Goal: Task Accomplishment & Management: Complete application form

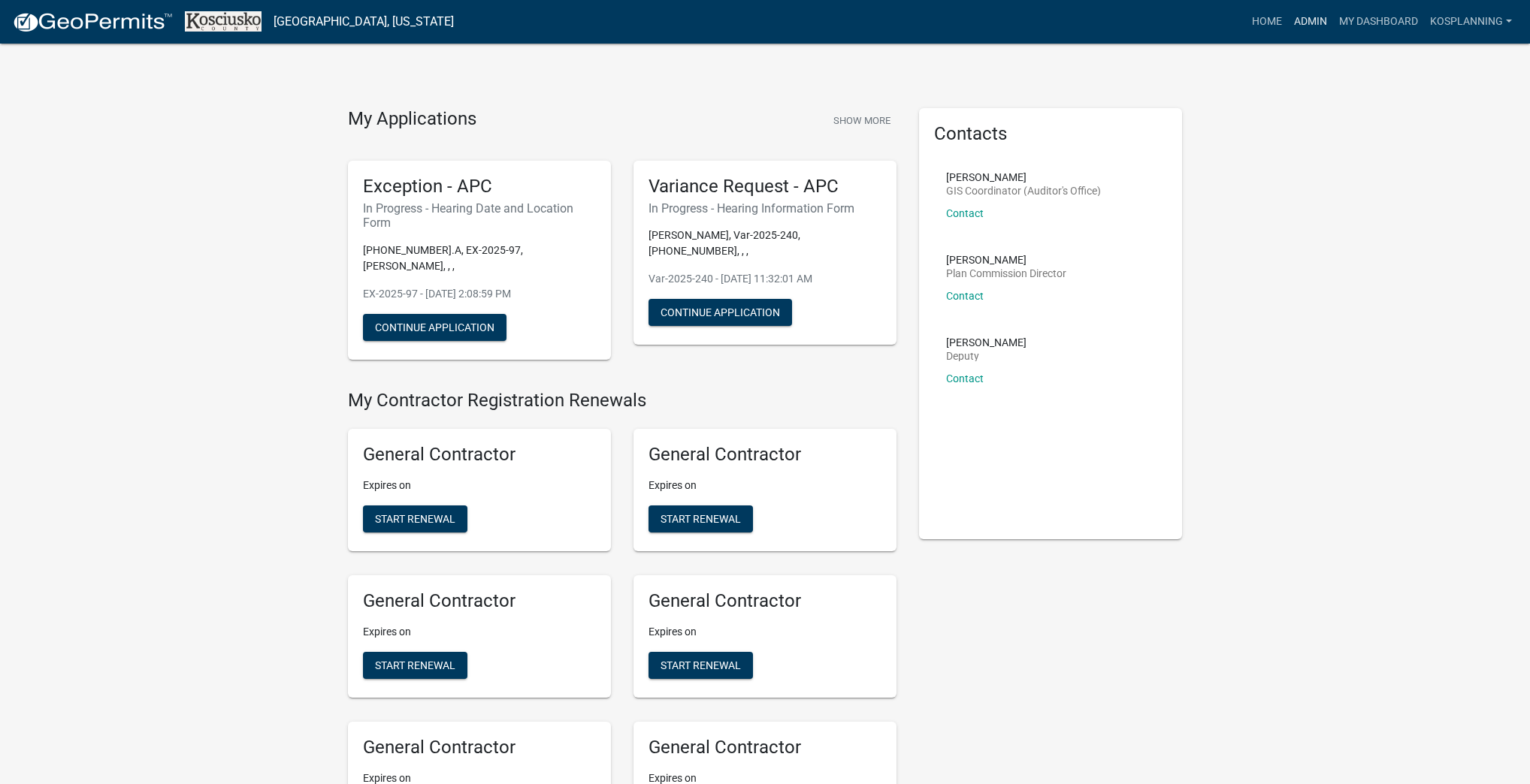
click at [759, 21] on link "Admin" at bounding box center [1310, 22] width 45 height 29
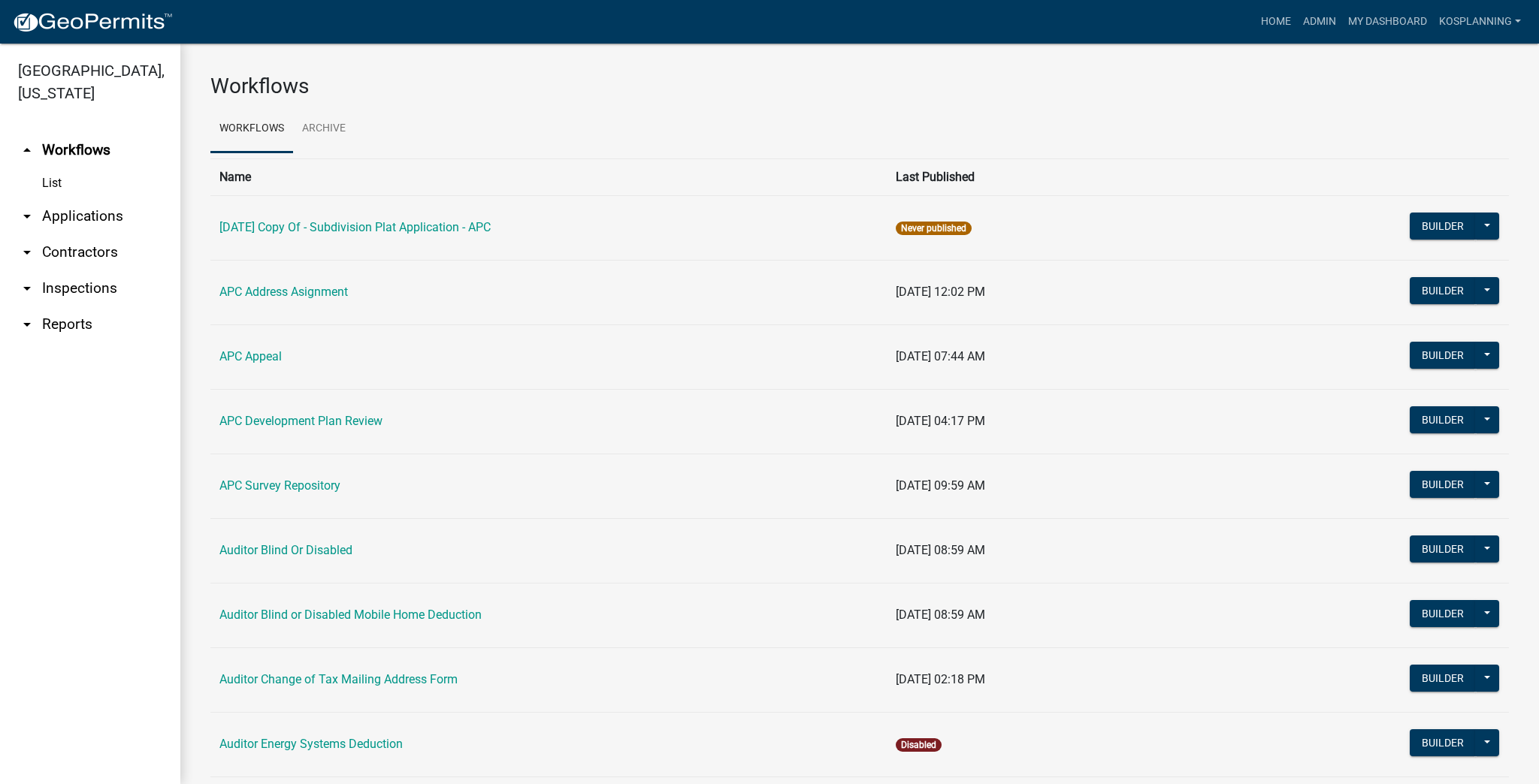
click at [100, 215] on link "arrow_drop_down Applications" at bounding box center [90, 216] width 180 height 36
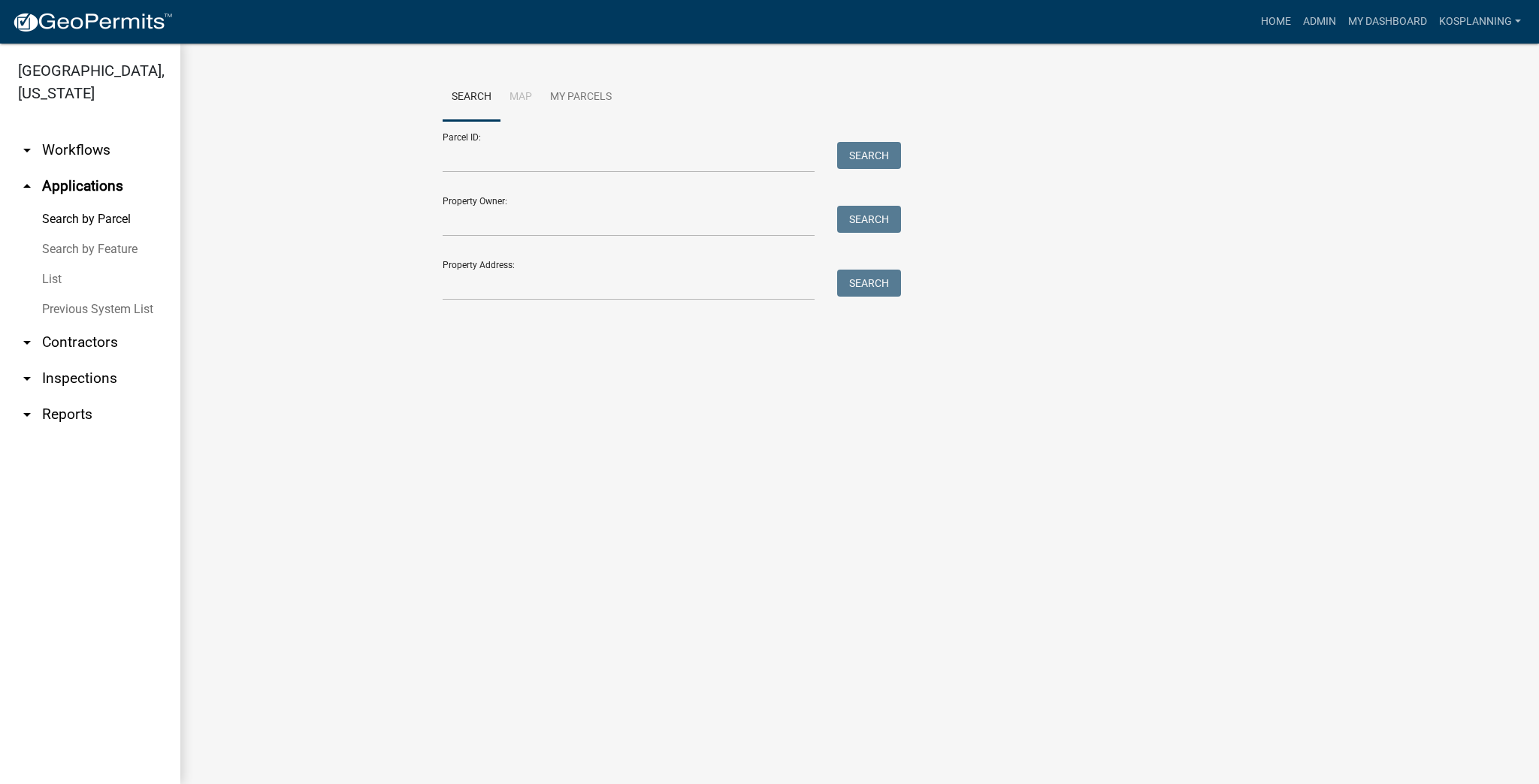
click at [52, 280] on link "List" at bounding box center [90, 280] width 180 height 30
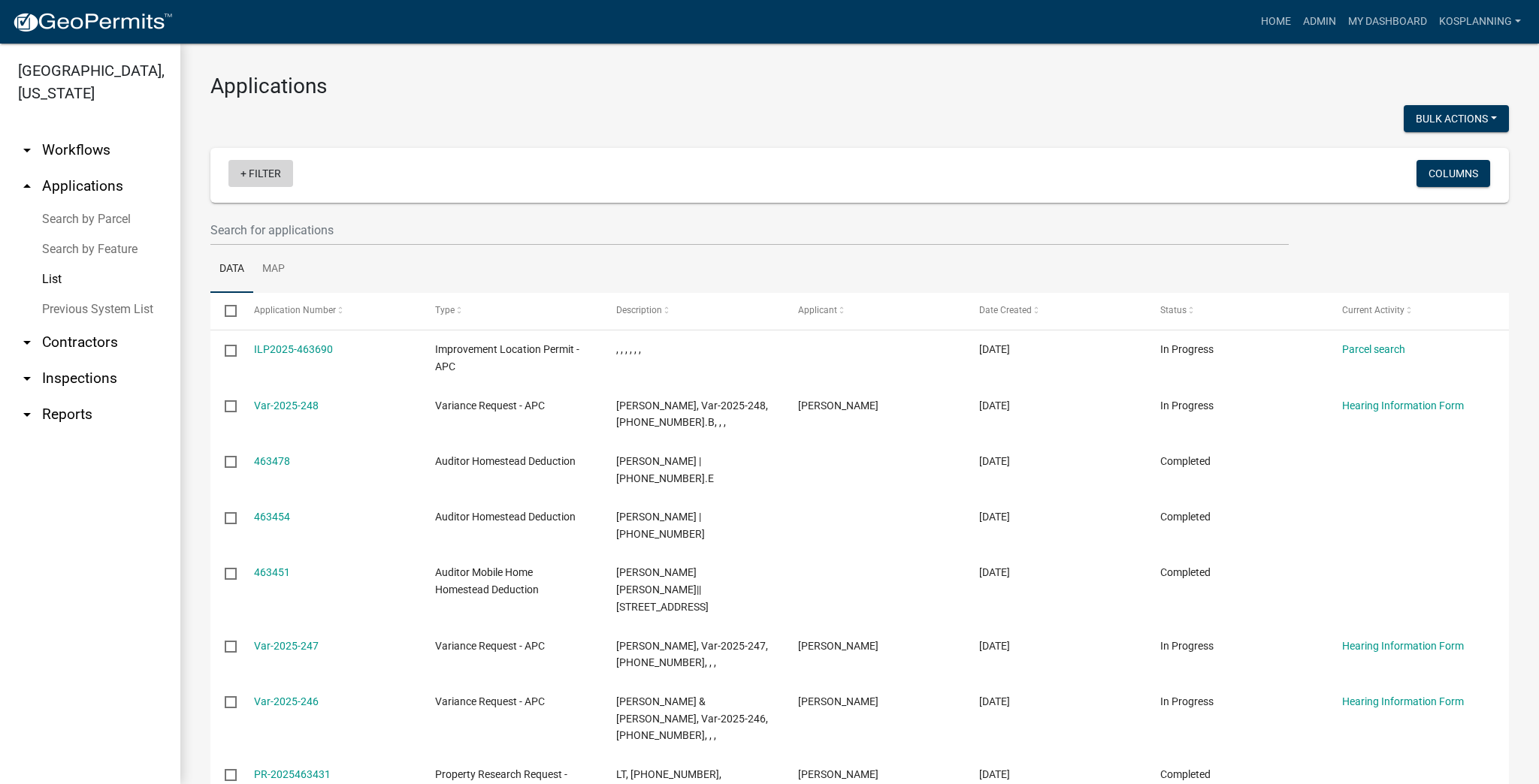
click at [245, 174] on link "+ Filter" at bounding box center [260, 172] width 64 height 27
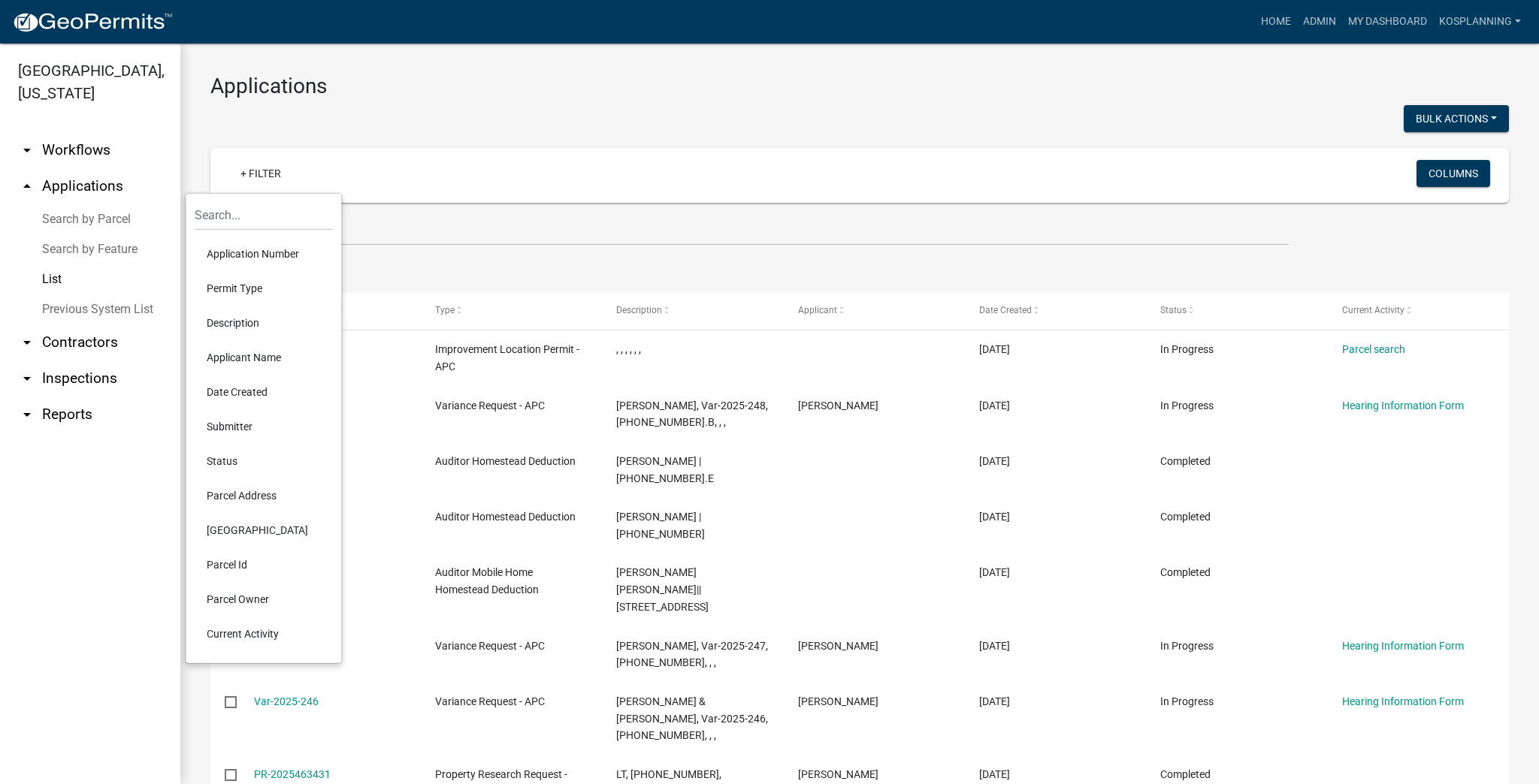
click at [249, 290] on li "Permit Type" at bounding box center [263, 288] width 138 height 35
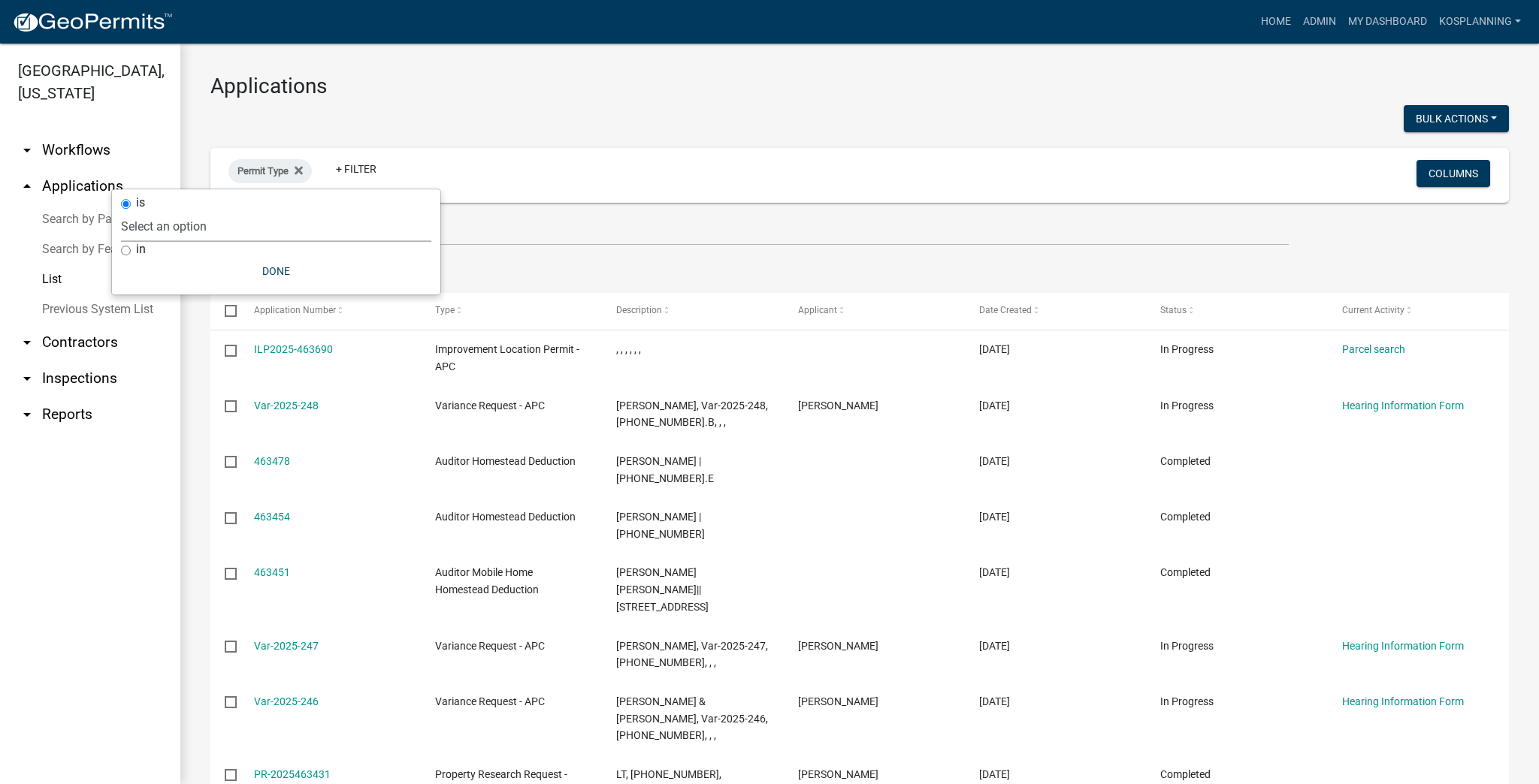
click at [253, 231] on select "Select an option [DATE] Copy Of - Subdivision Plat Application - APC APC Addres…" at bounding box center [276, 226] width 310 height 31
select select "fd16075f-20e6-44d6-ab91-240cdacf10df"
click at [178, 211] on select "Select an option [DATE] Copy Of - Subdivision Plat Application - APC APC Addres…" at bounding box center [276, 226] width 310 height 31
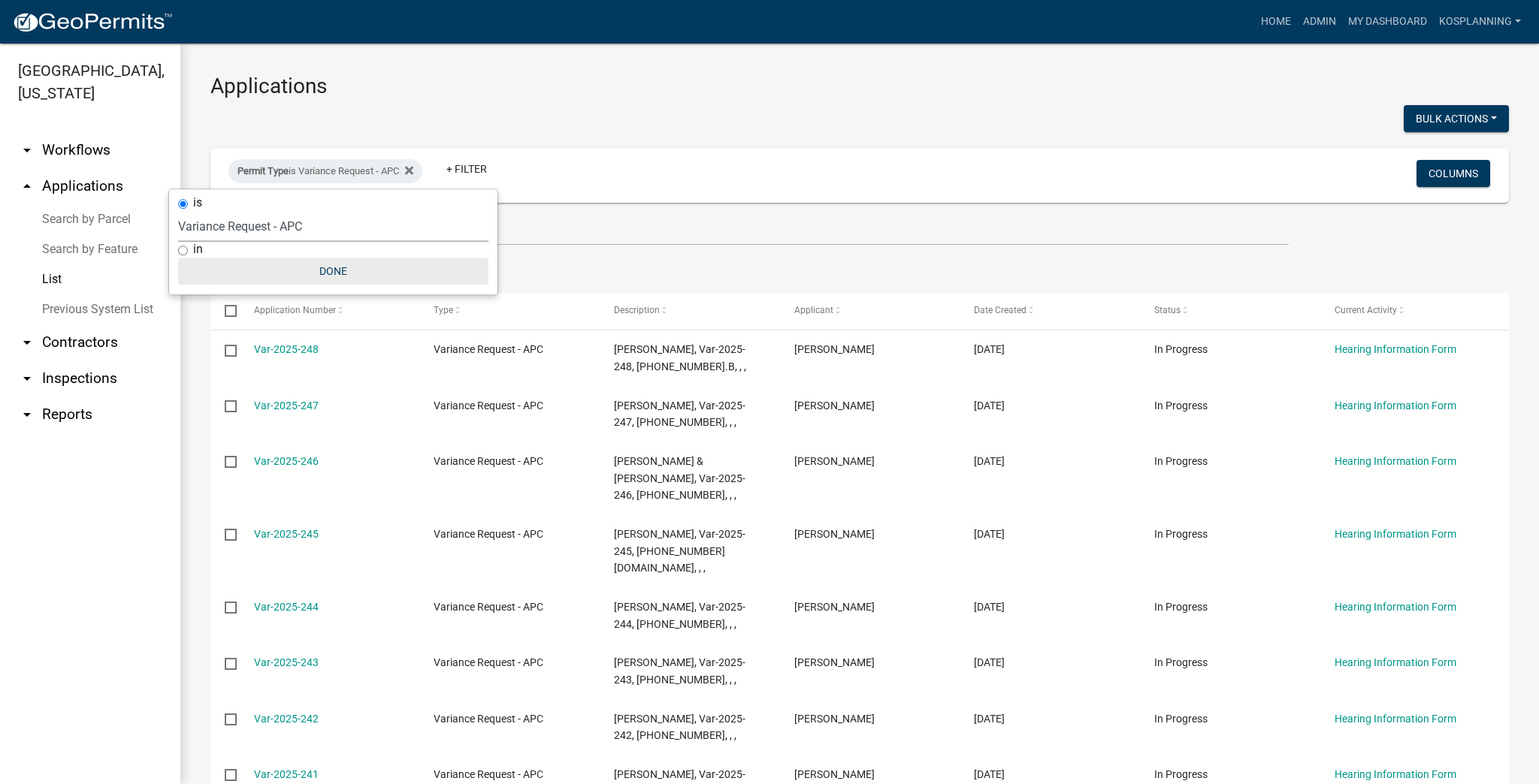
click at [312, 268] on button "Done" at bounding box center [333, 271] width 310 height 27
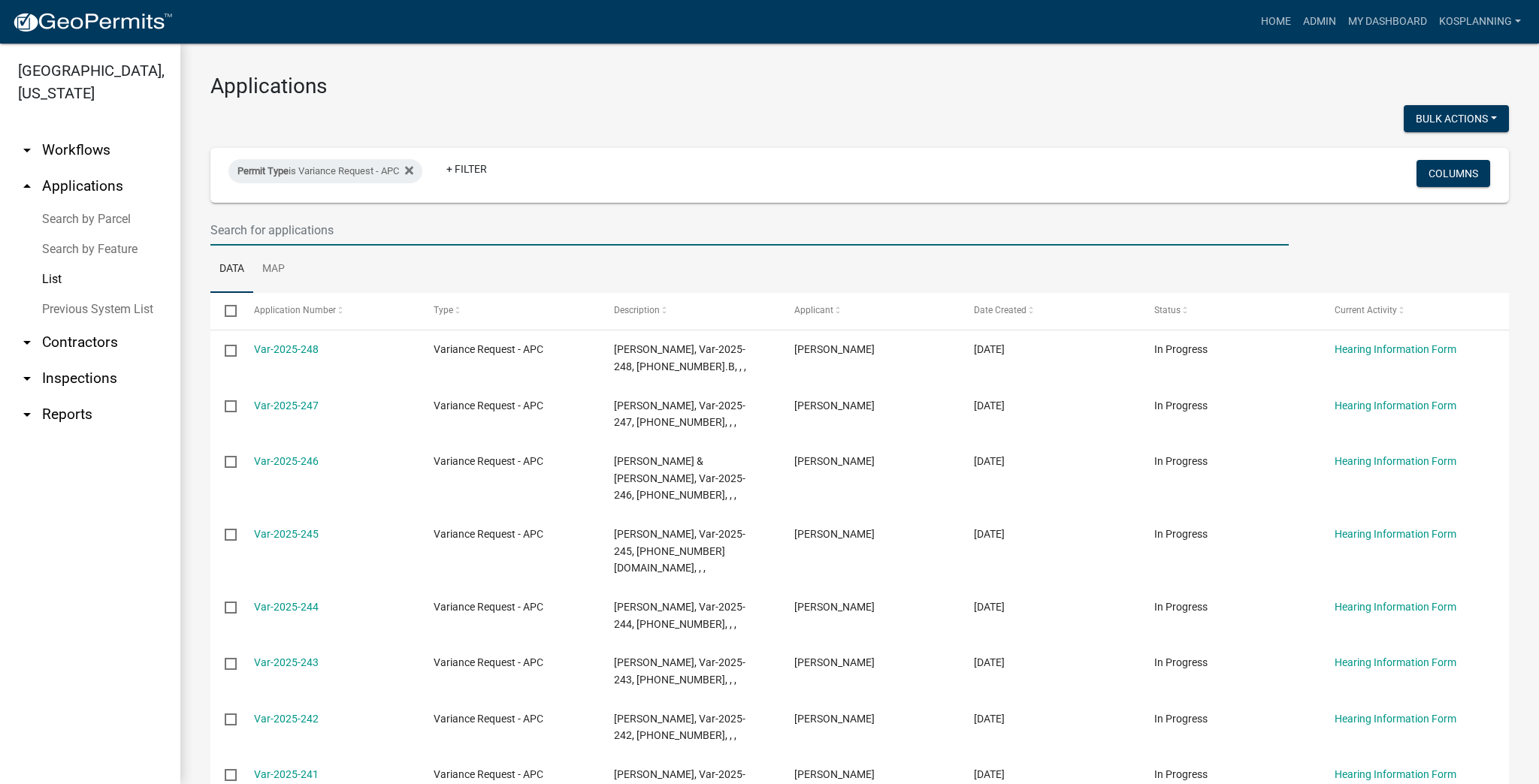
click at [440, 234] on input "text" at bounding box center [750, 230] width 1079 height 31
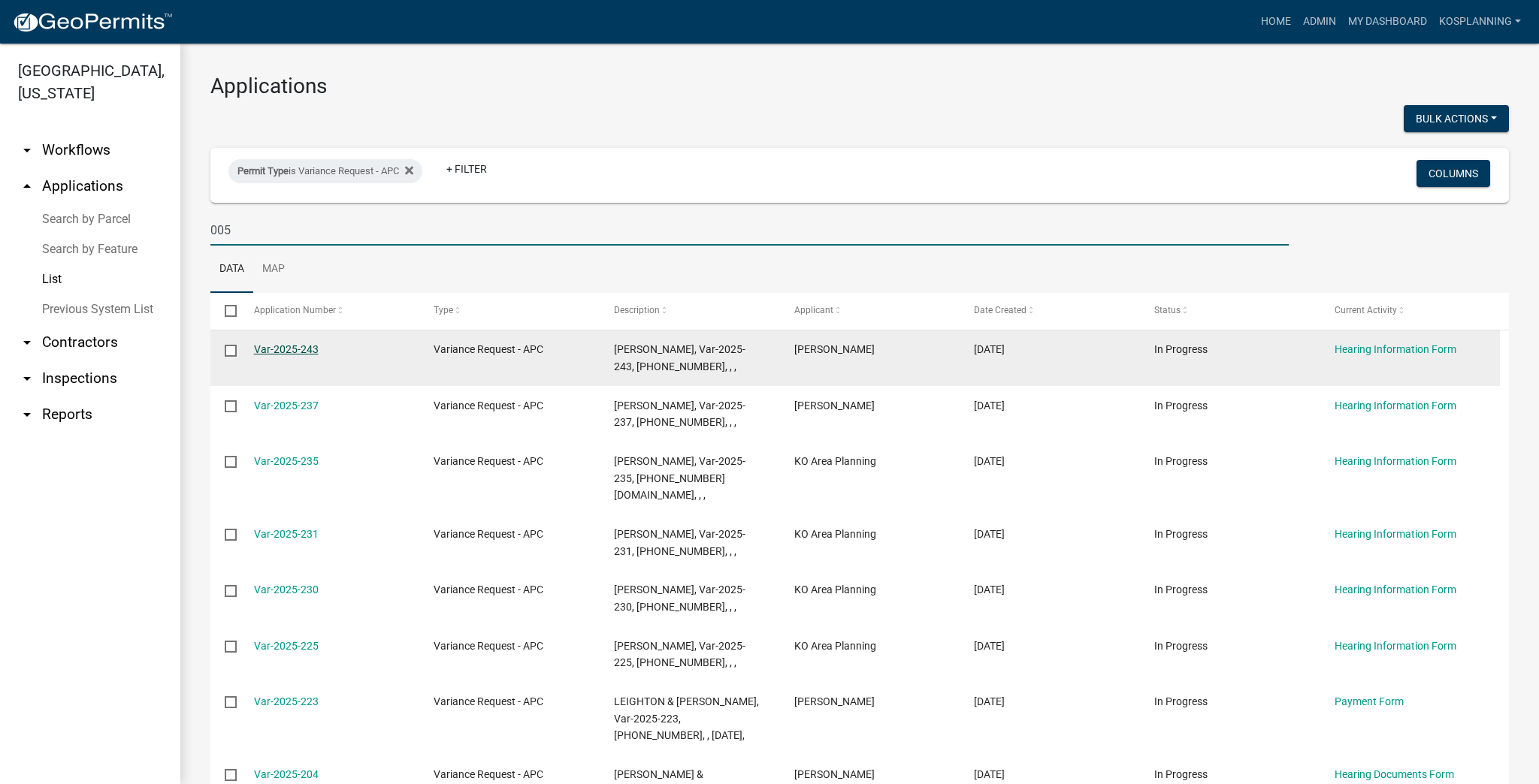
type input "005"
click at [306, 349] on link "Var-2025-243" at bounding box center [286, 349] width 64 height 12
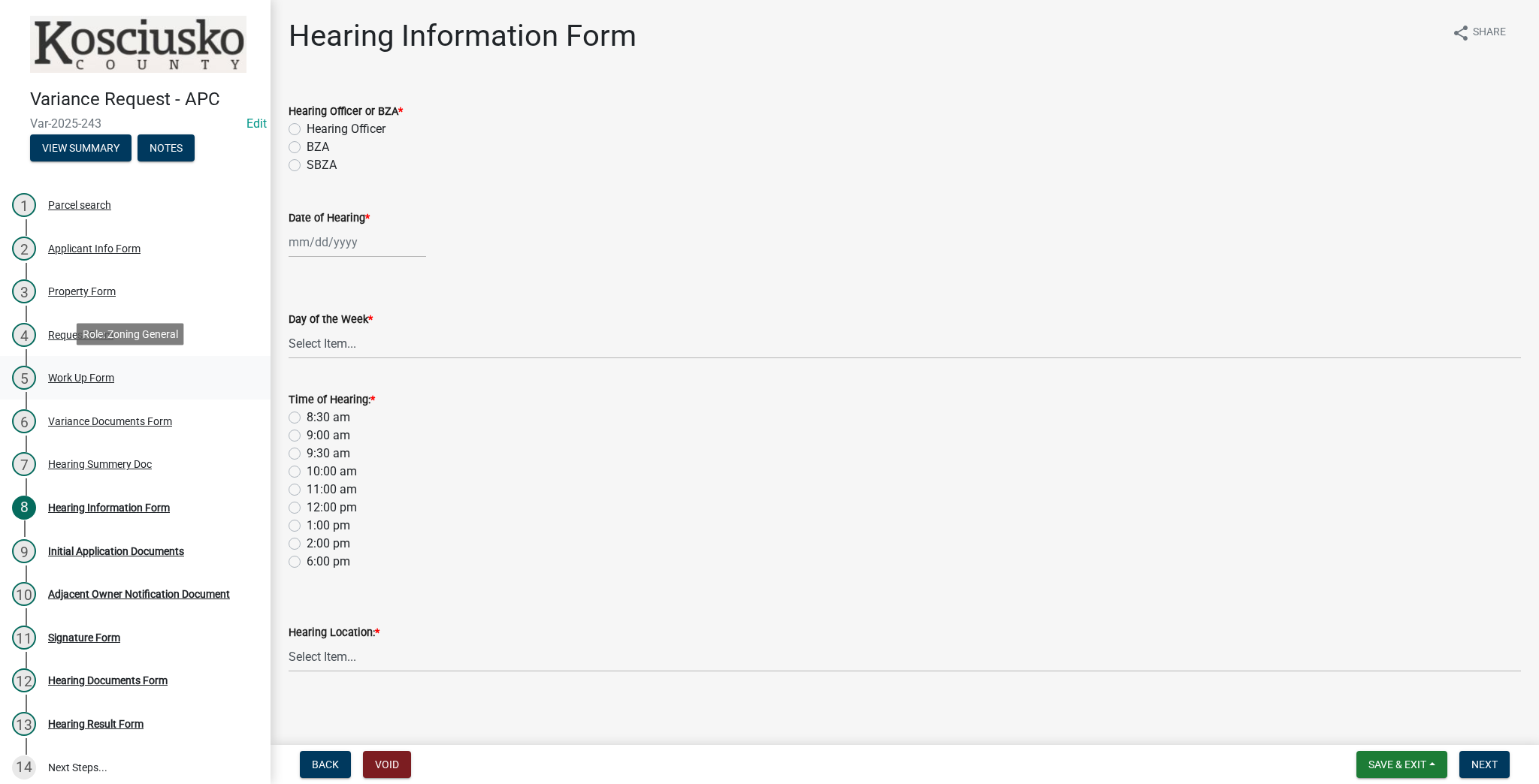
click at [82, 368] on div "5 Work Up Form" at bounding box center [129, 378] width 234 height 24
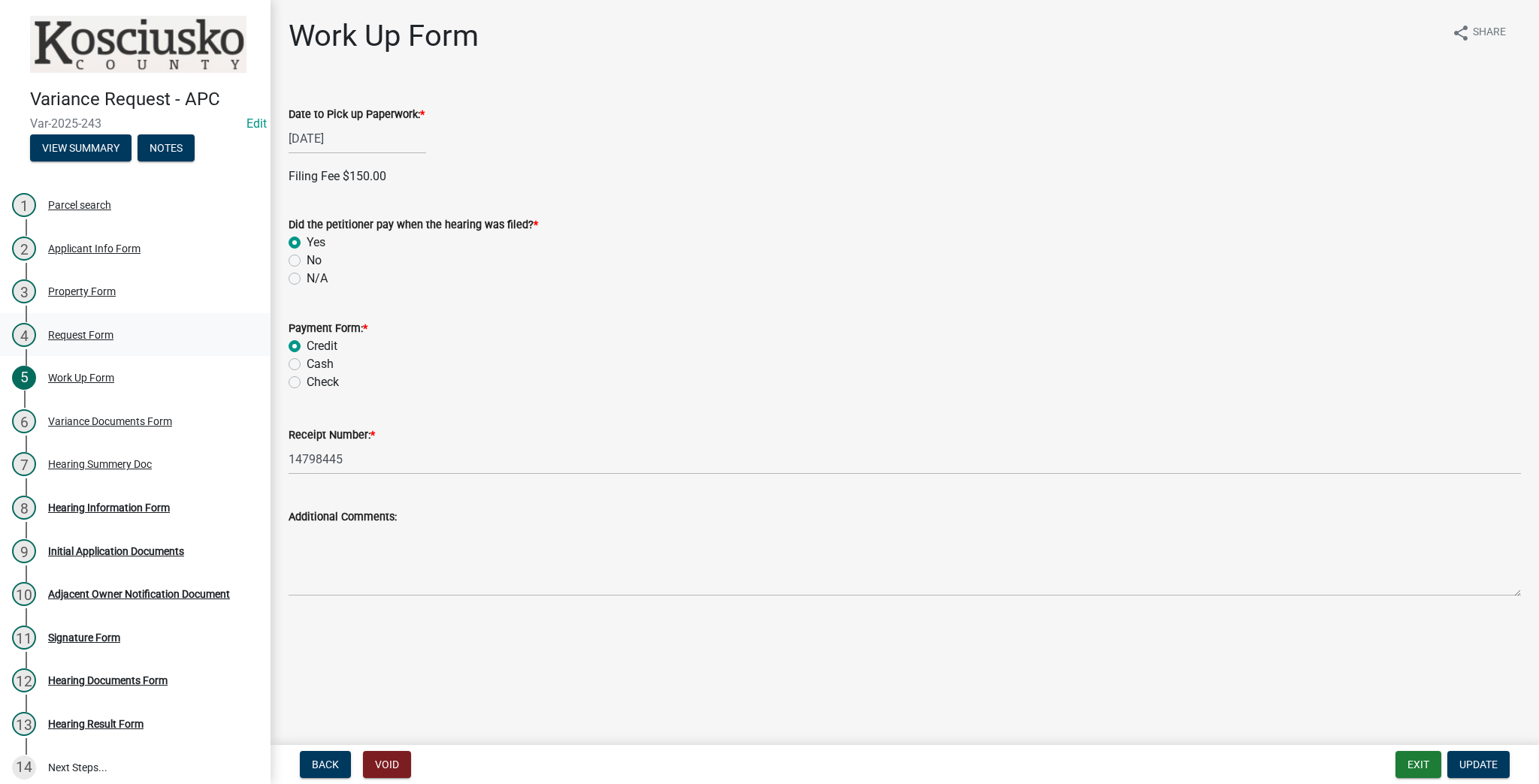
click at [83, 337] on div "Request Form" at bounding box center [81, 335] width 65 height 11
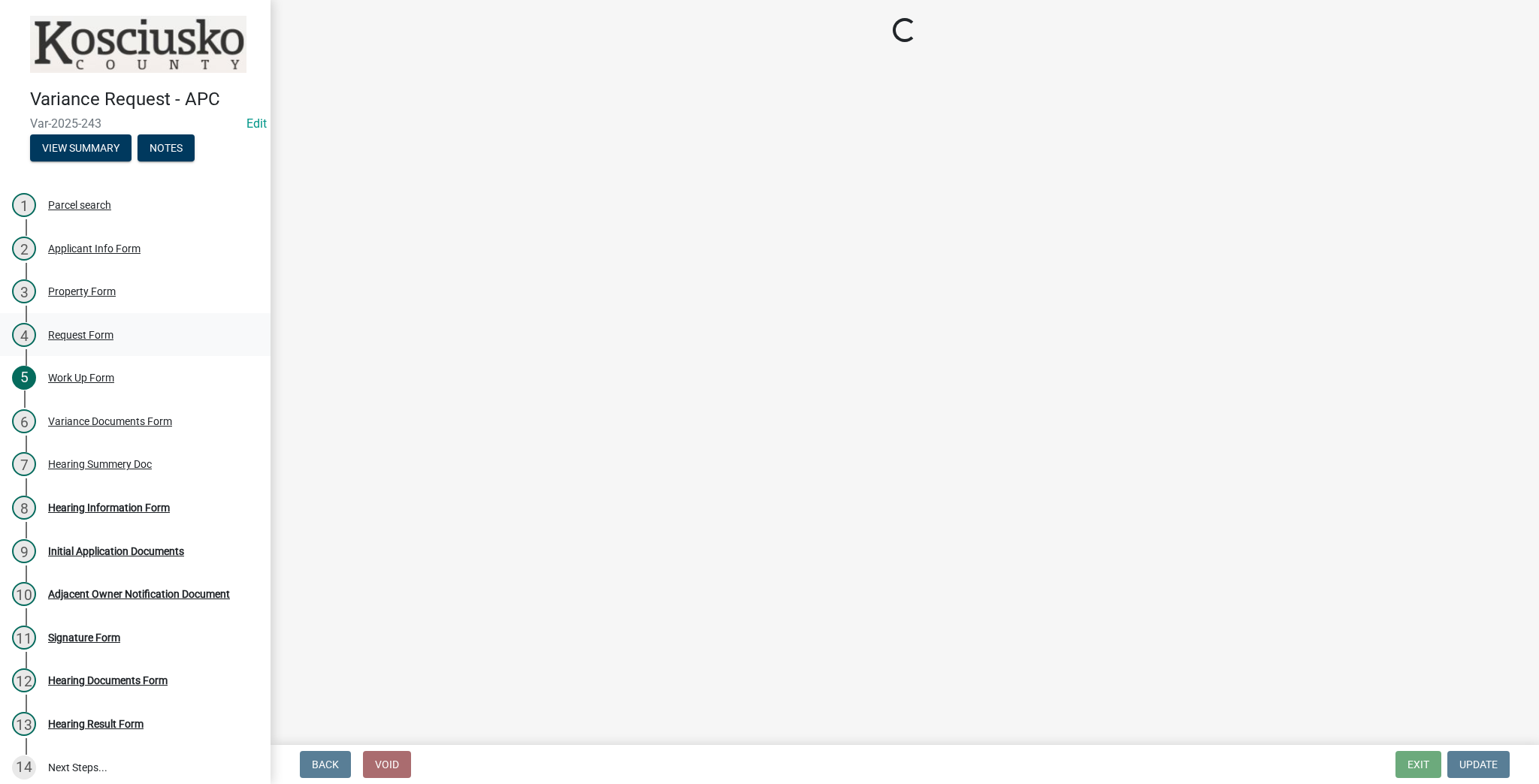
select select "77eb12f8-2a64-4a31-bfec-9b00716b2165"
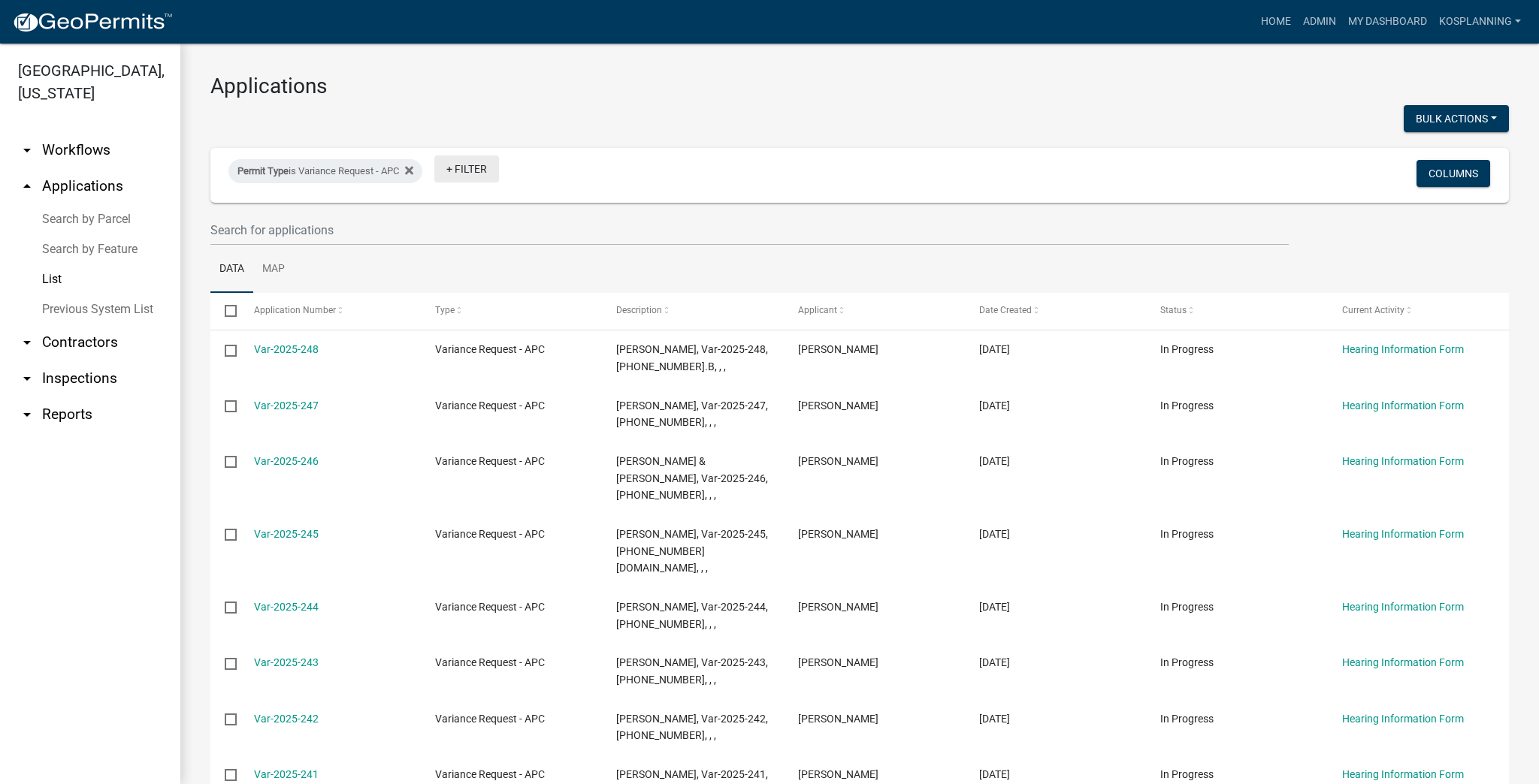
click at [474, 168] on link "+ Filter" at bounding box center [466, 168] width 64 height 27
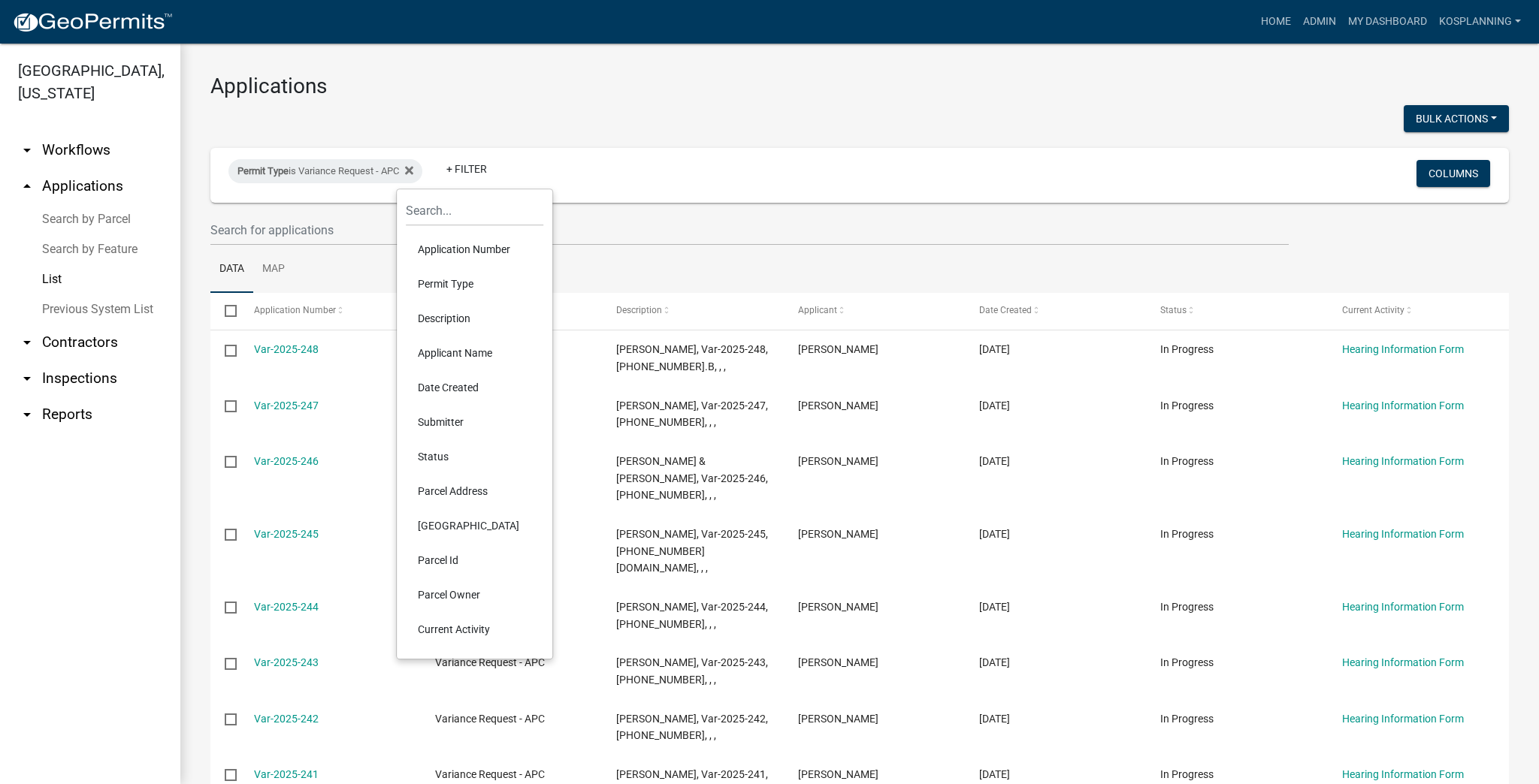
click at [451, 317] on li "Description" at bounding box center [474, 318] width 138 height 35
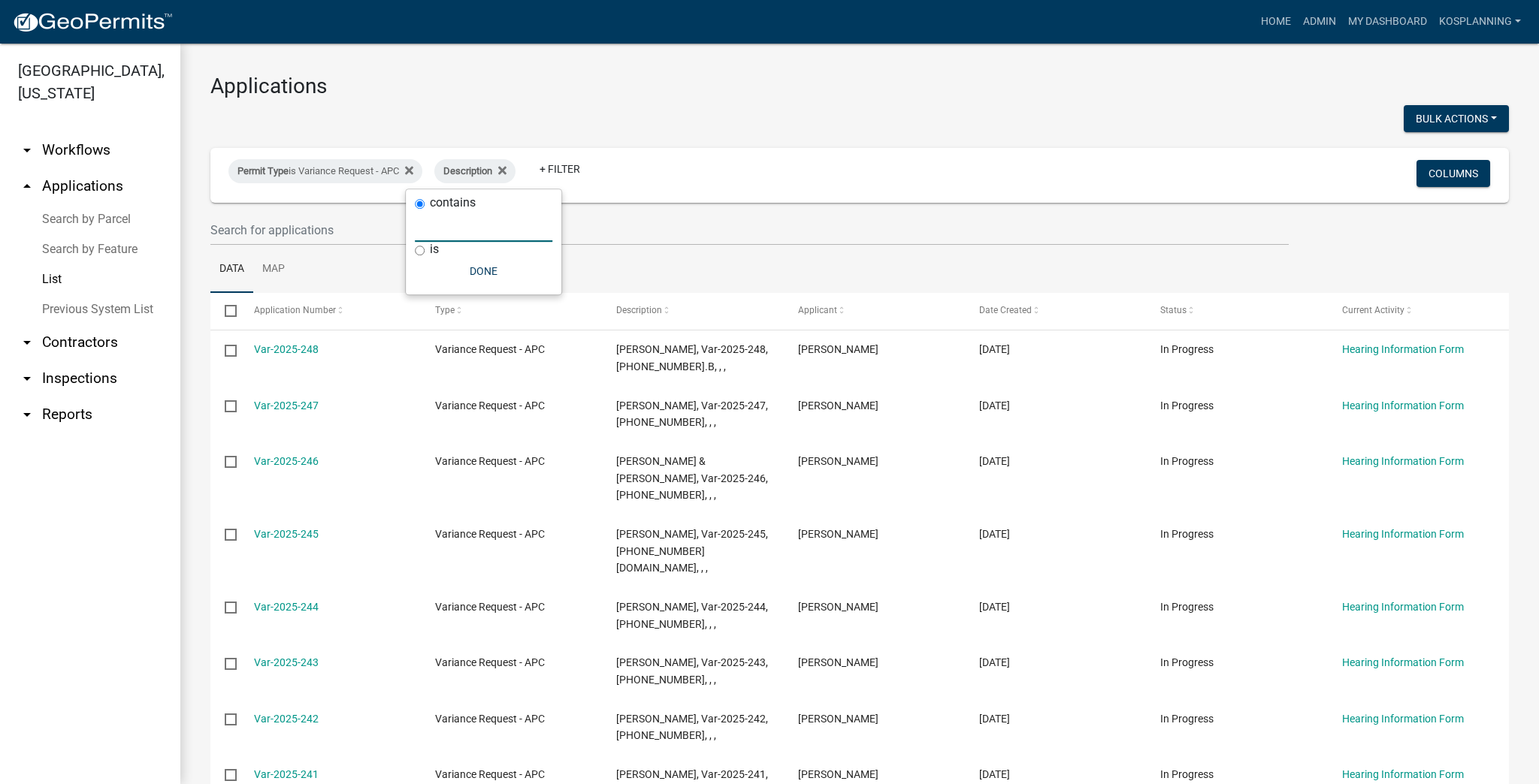
click at [474, 231] on input "text" at bounding box center [483, 226] width 138 height 31
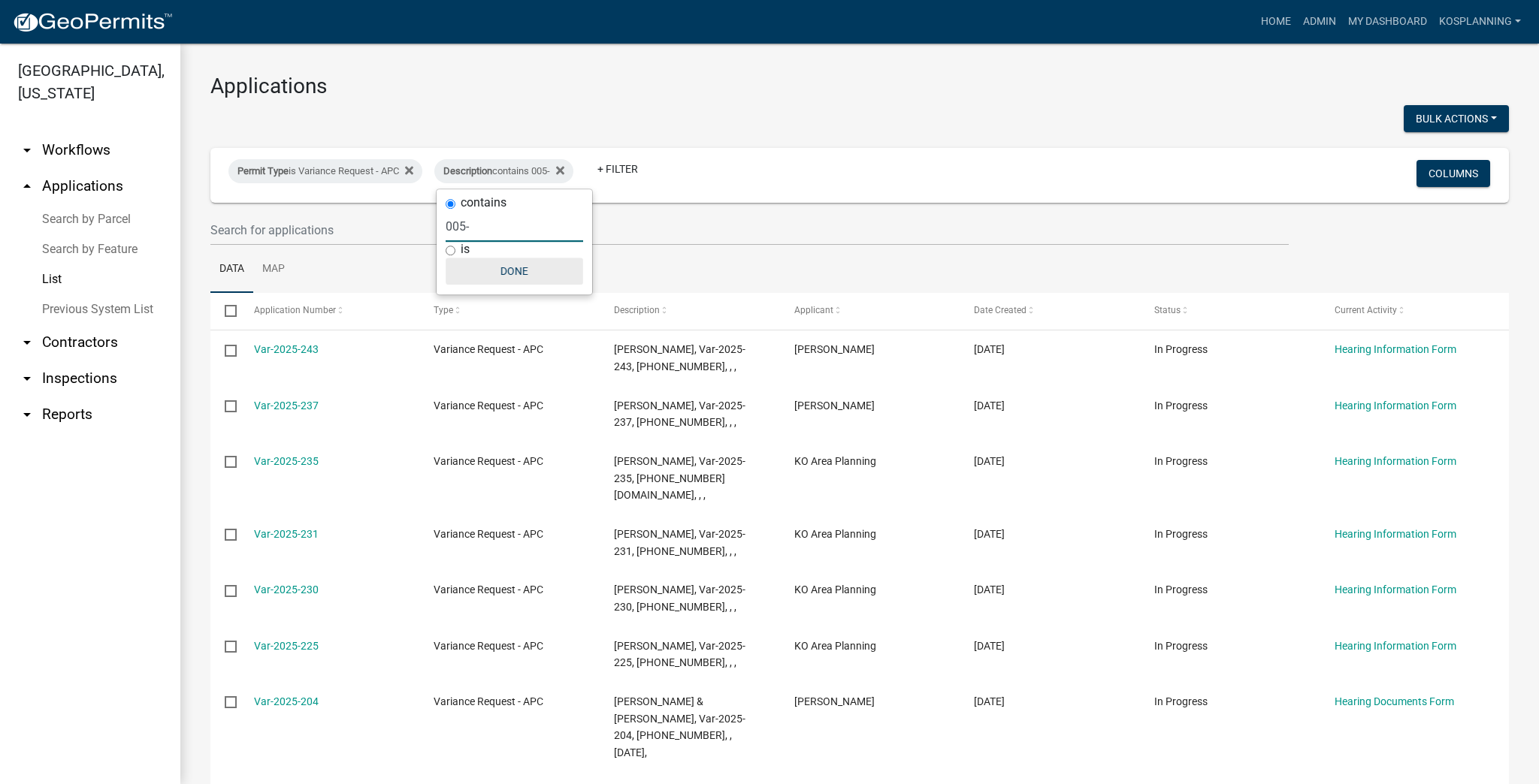
type input "005-"
click at [515, 272] on button "Done" at bounding box center [514, 271] width 138 height 27
click at [626, 163] on link "+ Filter" at bounding box center [617, 168] width 64 height 27
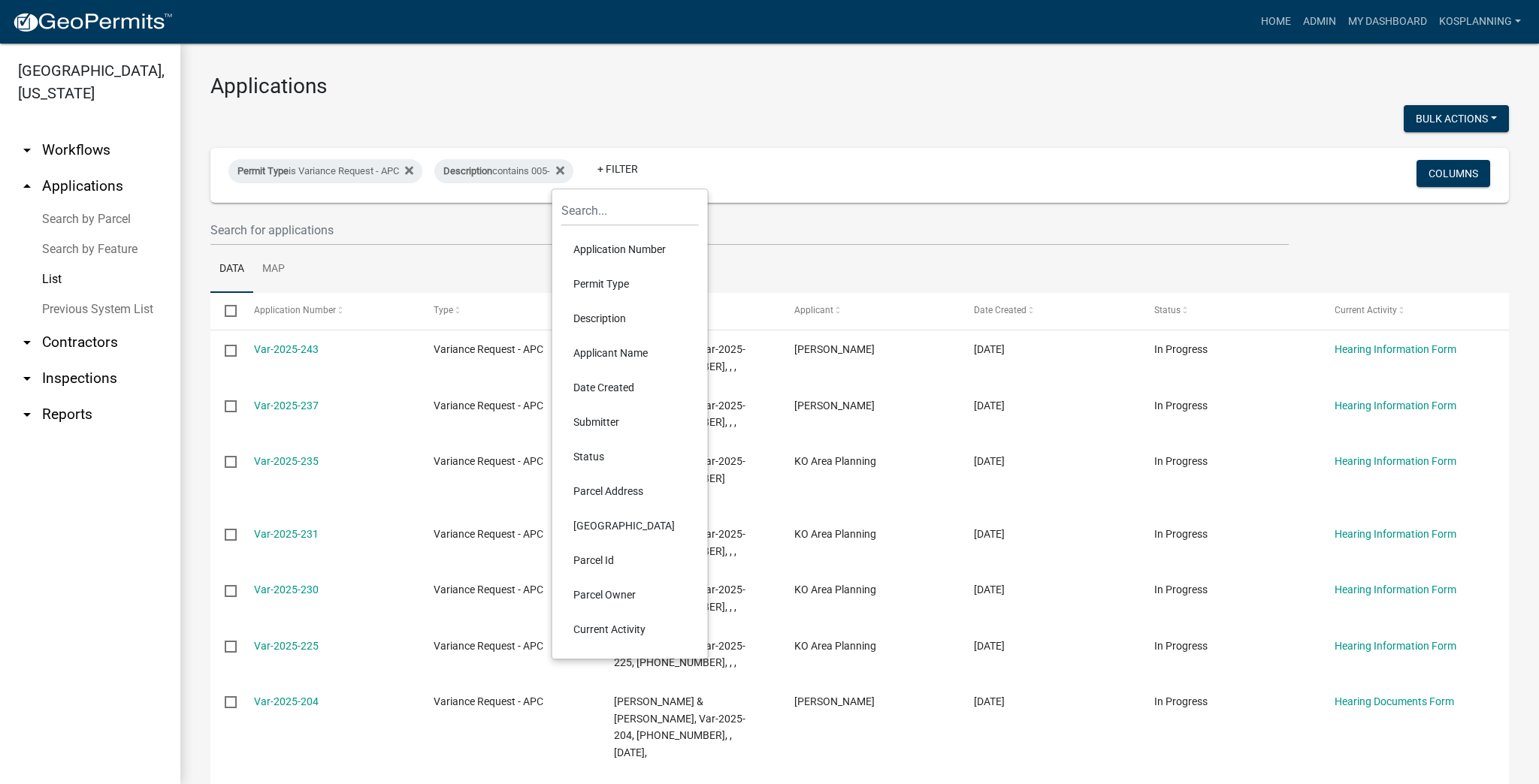
click at [595, 457] on li "Status" at bounding box center [630, 456] width 138 height 35
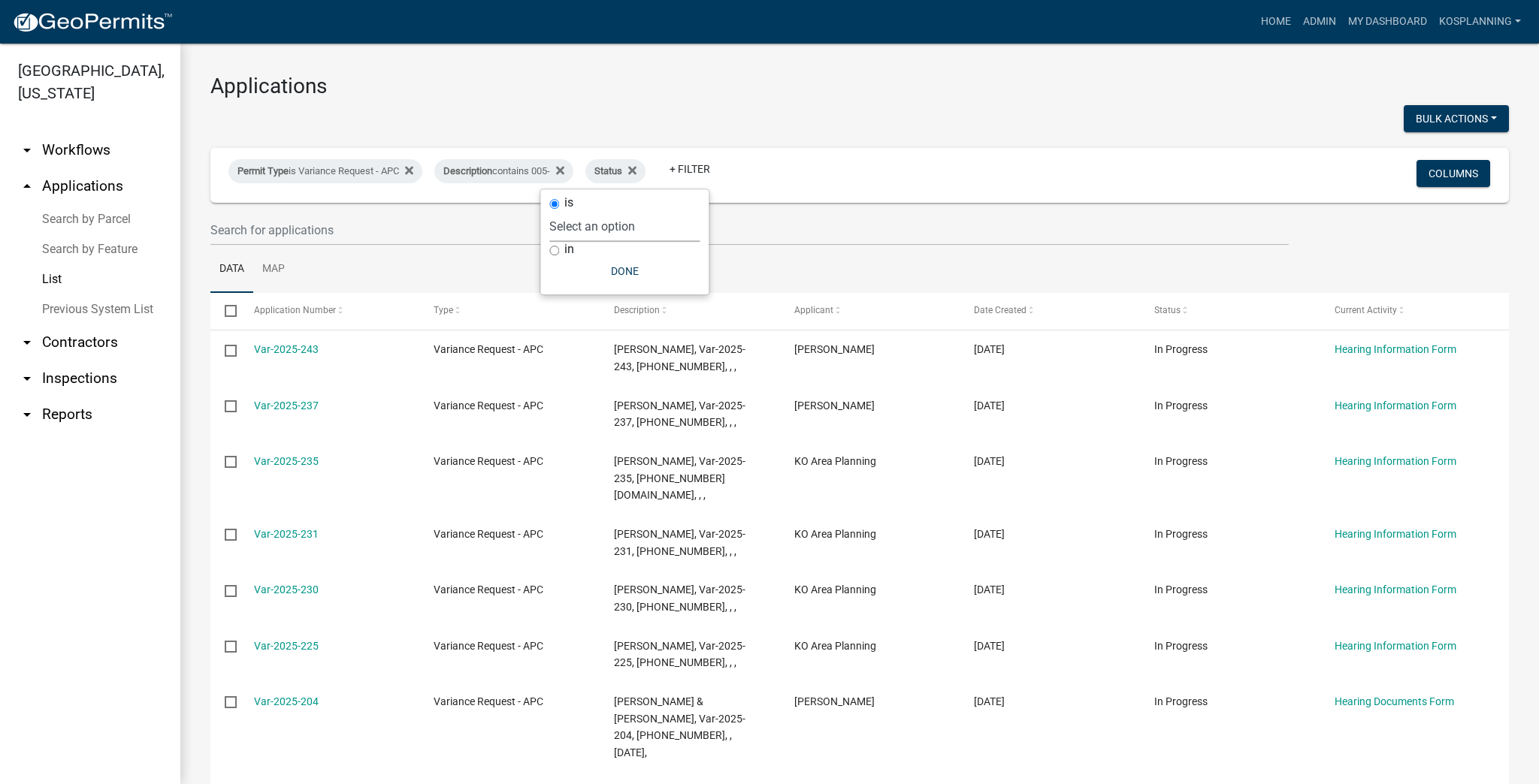
click at [649, 219] on select "Select an option Not Started In Progress Completed Voided Rejected Discarded" at bounding box center [625, 226] width 151 height 31
select select "1"
click at [580, 211] on select "Select an option Not Started In Progress Completed Voided Rejected Discarded" at bounding box center [625, 226] width 151 height 31
click at [648, 271] on button "Done" at bounding box center [655, 271] width 151 height 27
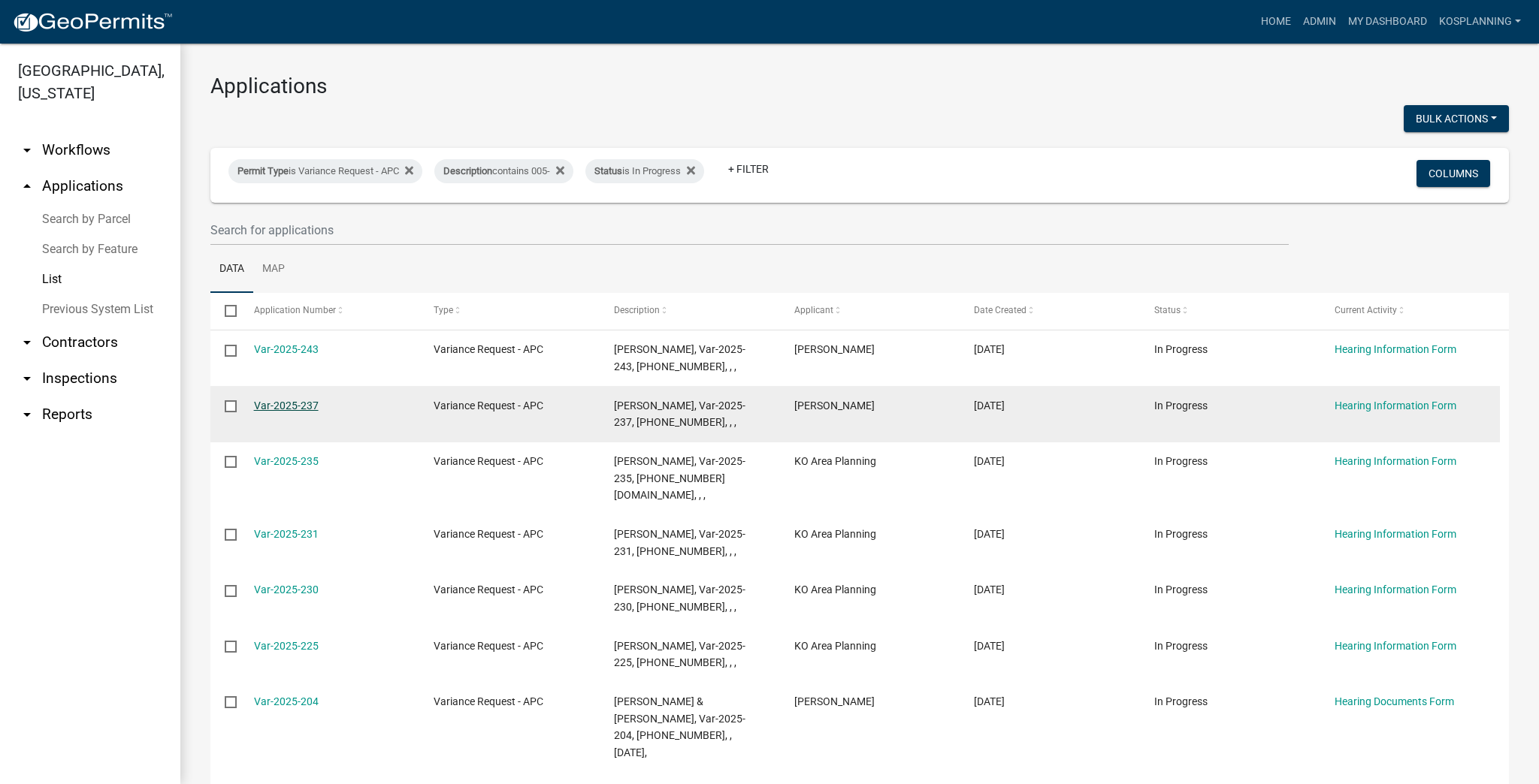
click at [292, 405] on link "Var-2025-237" at bounding box center [286, 405] width 64 height 12
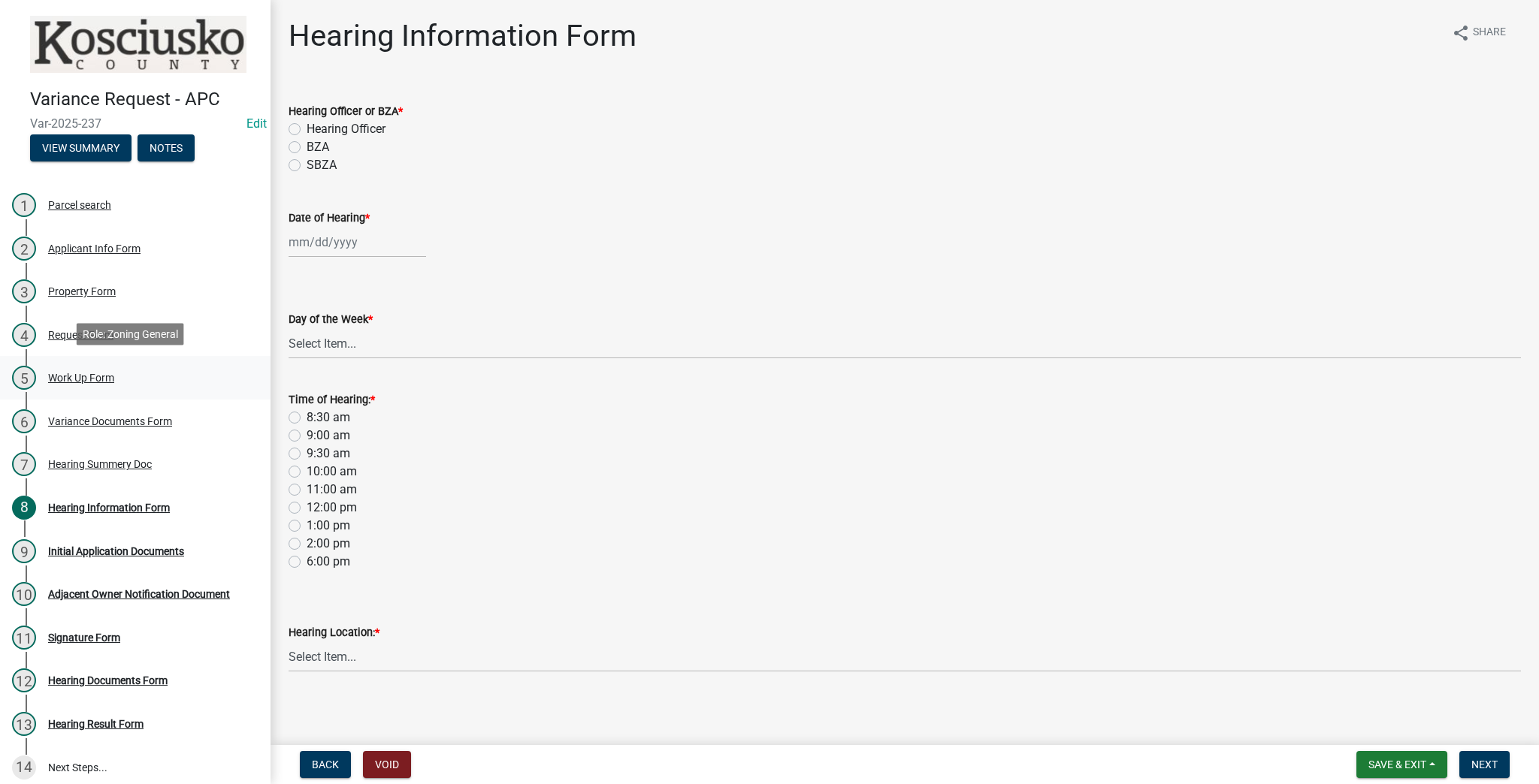
click at [85, 376] on div "Work Up Form" at bounding box center [81, 378] width 66 height 11
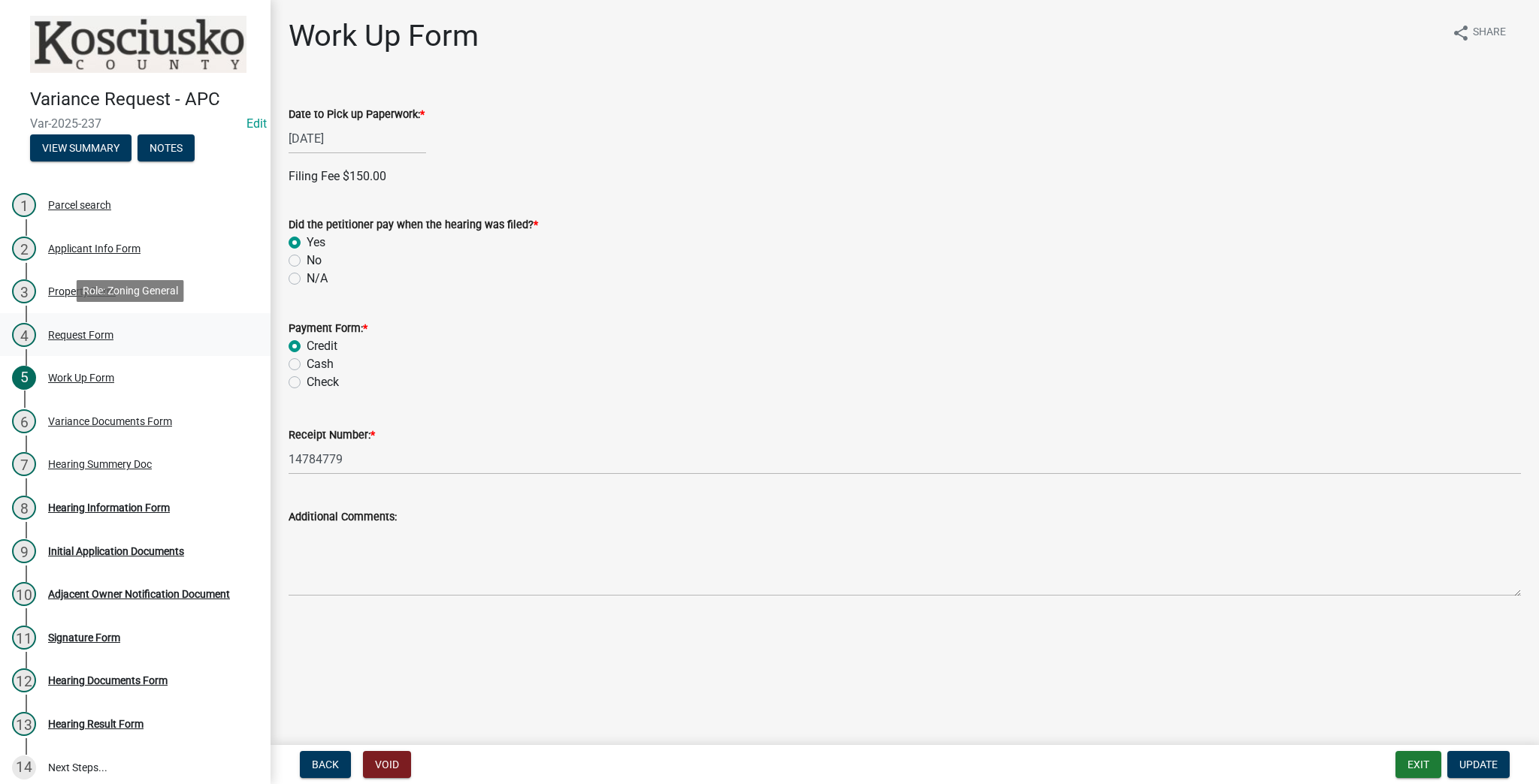
click at [84, 334] on div "Request Form" at bounding box center [81, 335] width 65 height 11
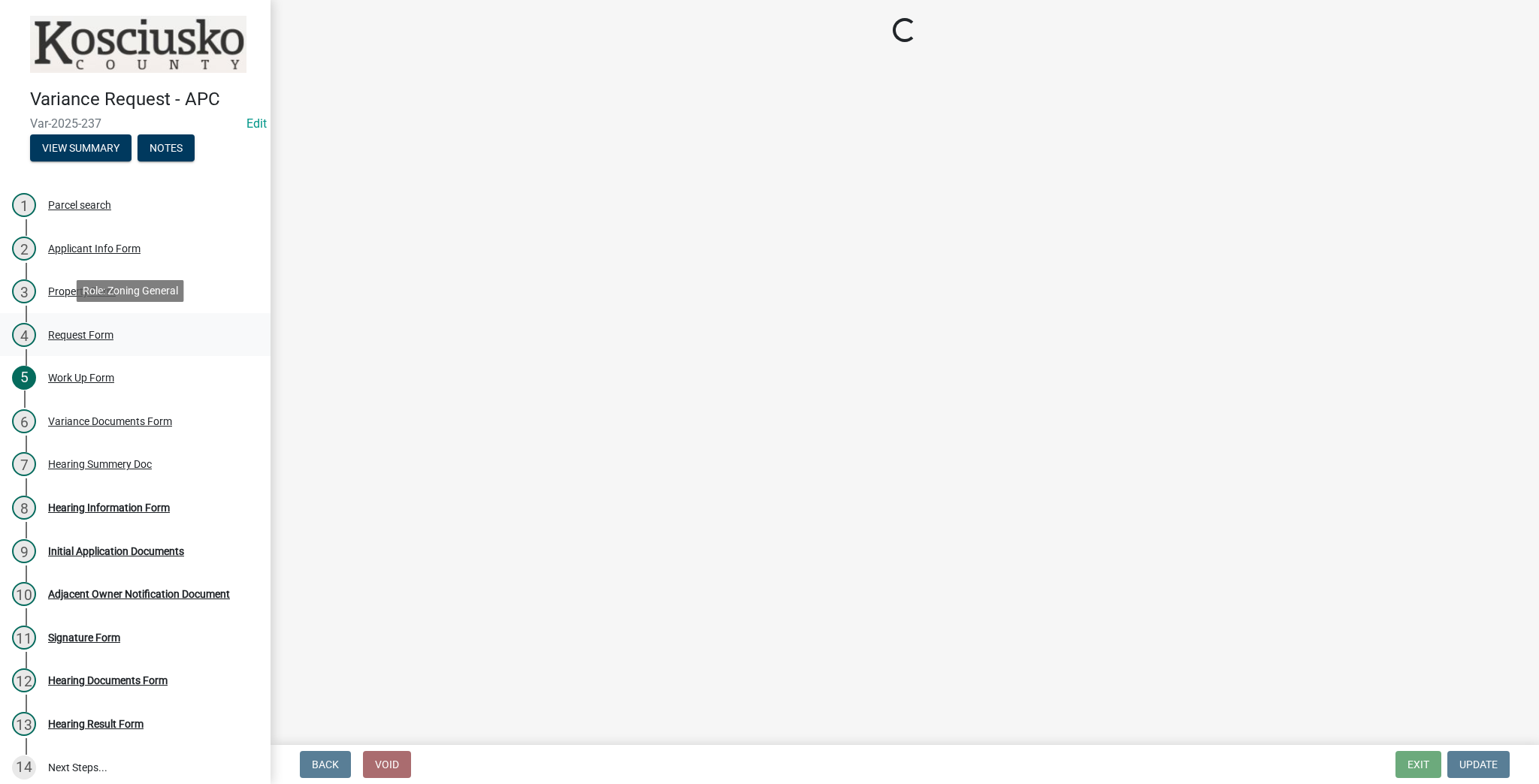
select select "77eb12f8-2a64-4a31-bfec-9b00716b2165"
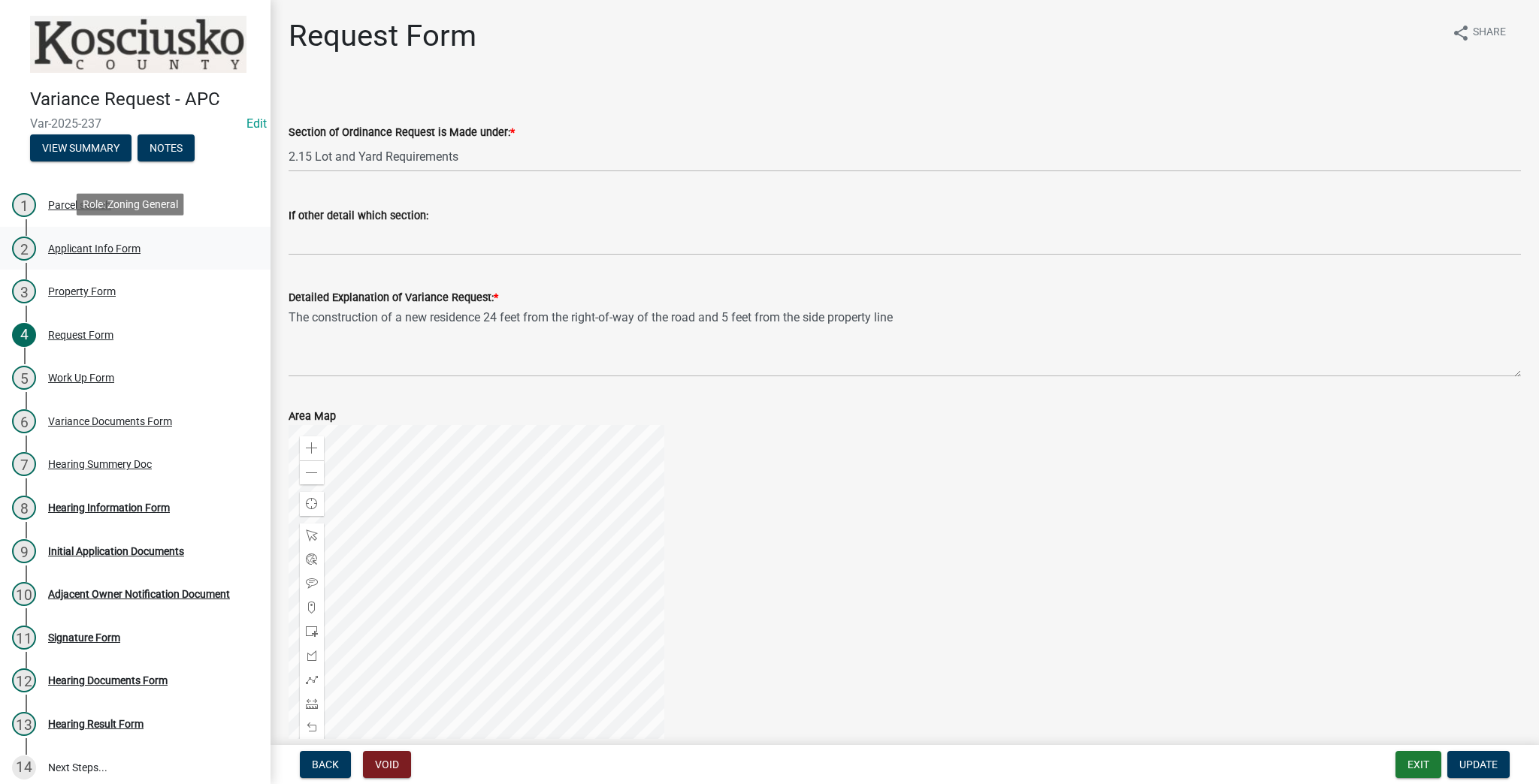
click at [113, 244] on div "Applicant Info Form" at bounding box center [94, 249] width 92 height 11
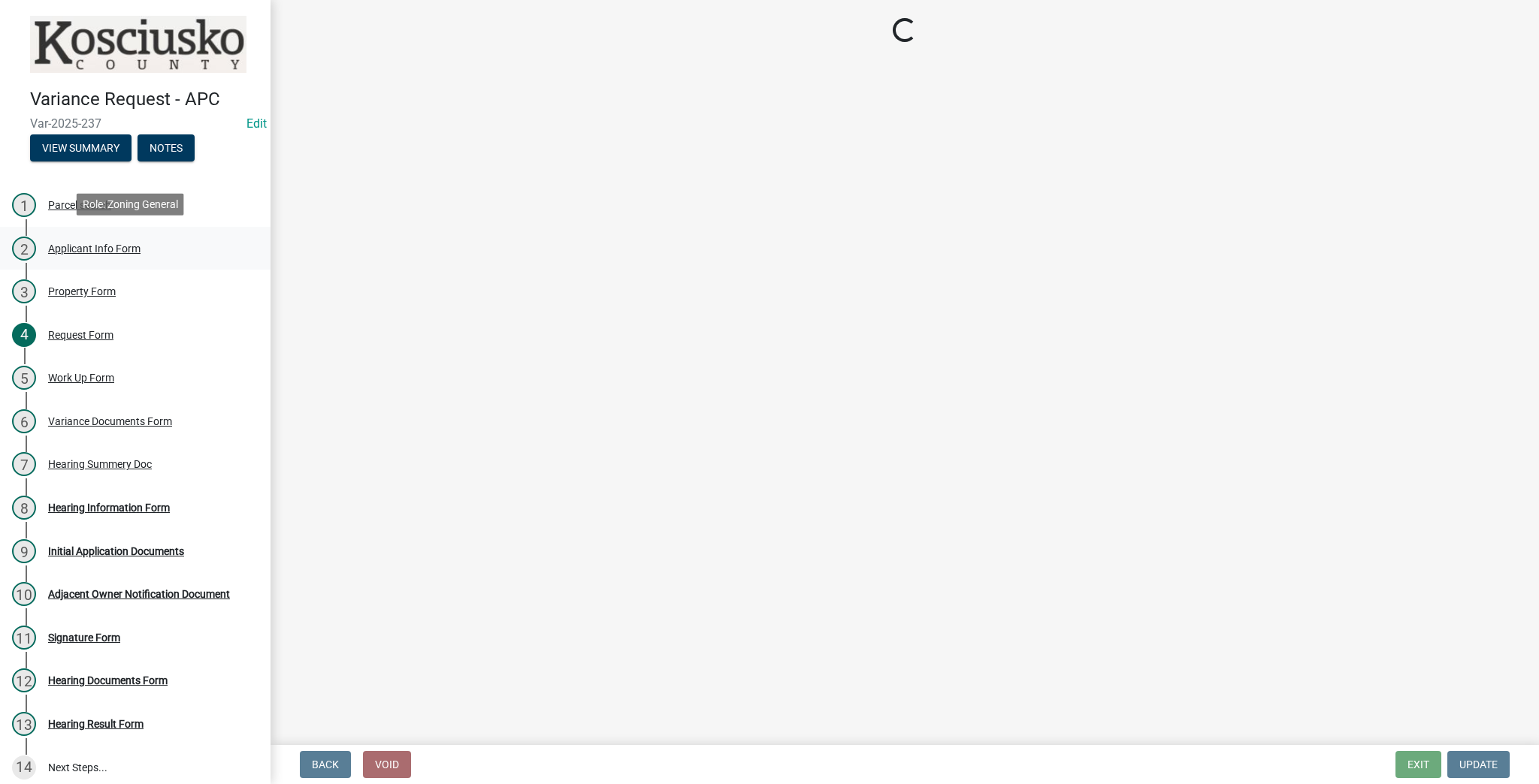
select select "d95389f4-ab5a-4603-9826-29cf73316391"
